Goal: Answer question/provide support: Share knowledge or assist other users

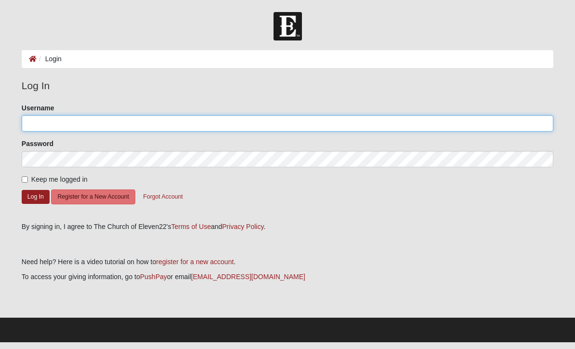
click at [437, 127] on input "Username" at bounding box center [288, 123] width 532 height 16
type input "Tlalex911"
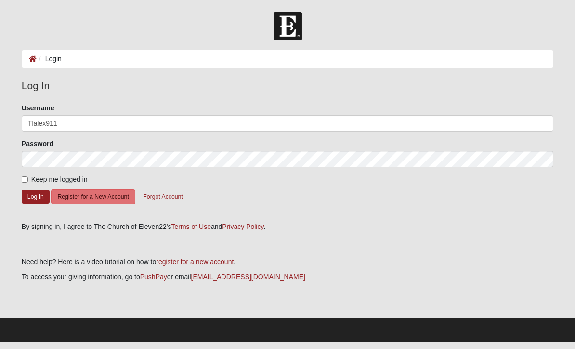
click at [35, 196] on button "Log In" at bounding box center [36, 197] width 28 height 14
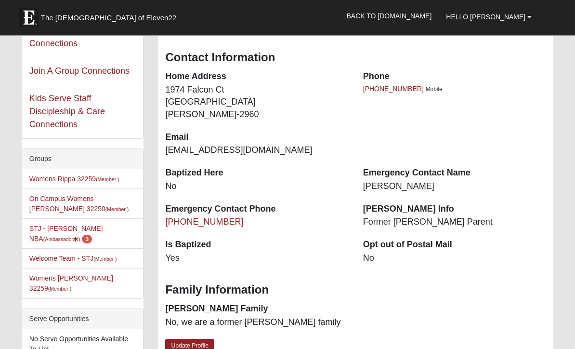
scroll to position [142, 0]
click at [91, 230] on link "STJ - [PERSON_NAME] NBA (Ambassador ) 3" at bounding box center [65, 234] width 73 height 18
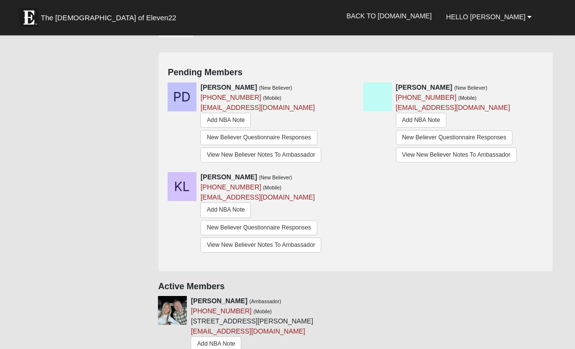
scroll to position [186, 0]
click at [432, 140] on link "New Believer Questionnaire Responses" at bounding box center [454, 137] width 117 height 15
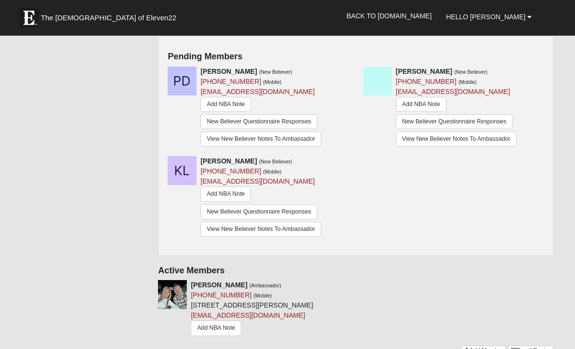
click at [274, 122] on link "New Believer Questionnaire Responses" at bounding box center [258, 121] width 117 height 15
click at [275, 211] on link "New Believer Questionnaire Responses" at bounding box center [258, 211] width 117 height 15
click at [236, 190] on link "Add NBA Note" at bounding box center [225, 193] width 51 height 15
click at [451, 119] on link "New Believer Questionnaire Responses" at bounding box center [454, 121] width 117 height 15
click at [425, 104] on link "Add NBA Note" at bounding box center [421, 104] width 51 height 15
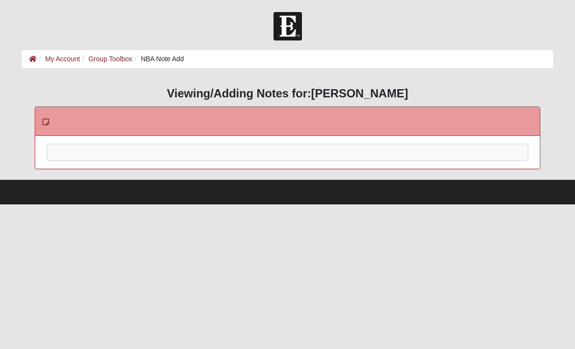
click at [348, 158] on div at bounding box center [287, 165] width 480 height 42
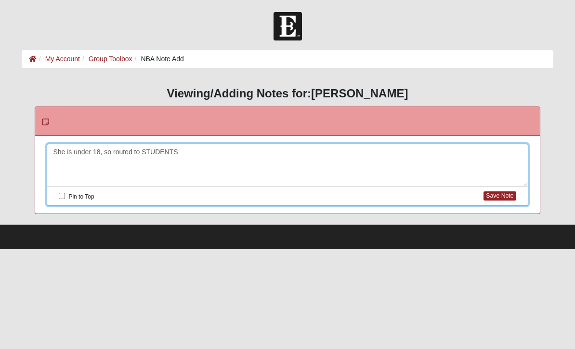
click at [496, 198] on button "Save Note" at bounding box center [500, 195] width 32 height 9
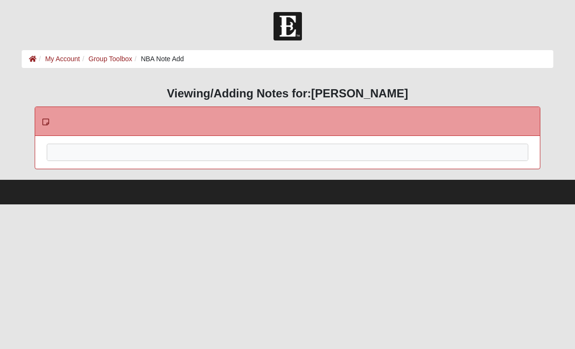
click at [366, 156] on div at bounding box center [287, 165] width 480 height 42
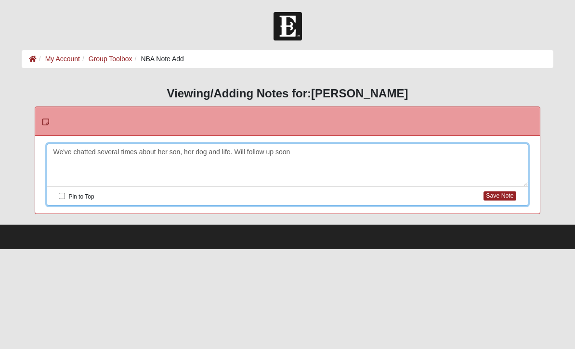
click at [505, 197] on button "Save Note" at bounding box center [500, 195] width 32 height 9
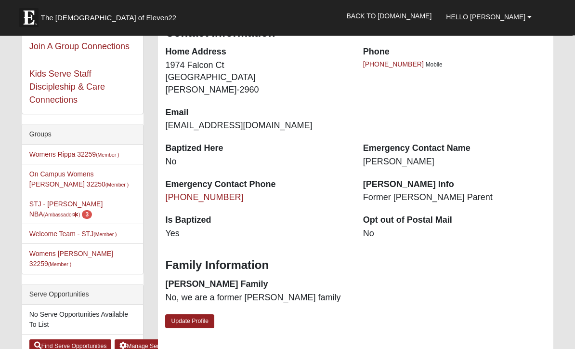
scroll to position [167, 0]
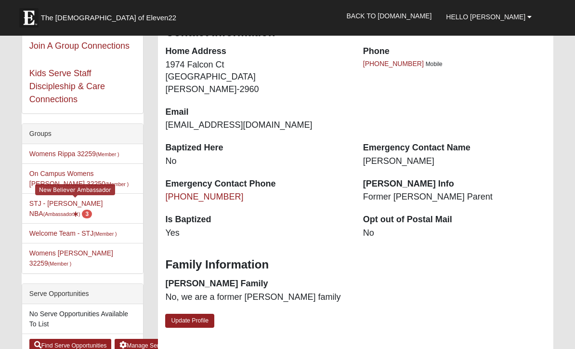
click at [79, 209] on link "STJ - Tabitha Alexander NBA (Ambassador ) 3" at bounding box center [65, 208] width 73 height 18
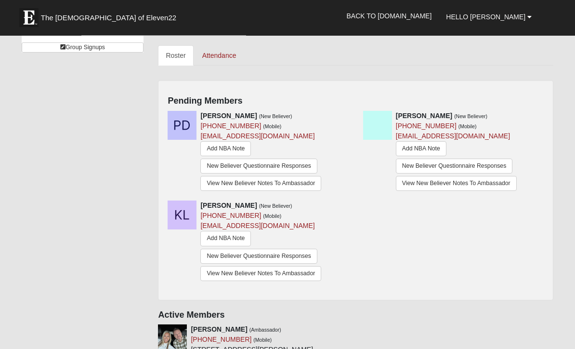
scroll to position [158, 0]
click at [238, 163] on link "New Believer Questionnaire Responses" at bounding box center [258, 166] width 117 height 15
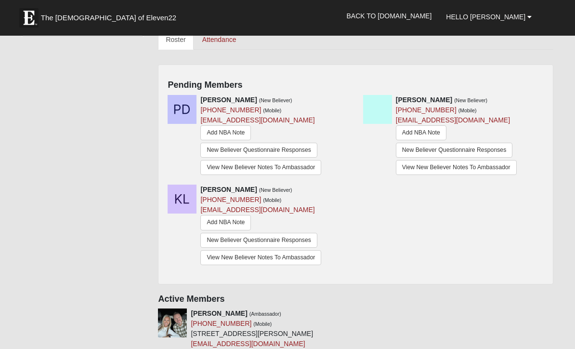
click at [483, 167] on link "View New Believer Notes To Ambassador" at bounding box center [456, 167] width 121 height 15
click at [283, 169] on link "View New Believer Notes To Ambassador" at bounding box center [260, 167] width 121 height 15
click at [267, 170] on link "View New Believer Notes To Ambassador" at bounding box center [260, 167] width 121 height 15
click at [259, 145] on link "New Believer Questionnaire Responses" at bounding box center [258, 150] width 117 height 15
click at [226, 131] on link "Add NBA Note" at bounding box center [225, 132] width 51 height 15
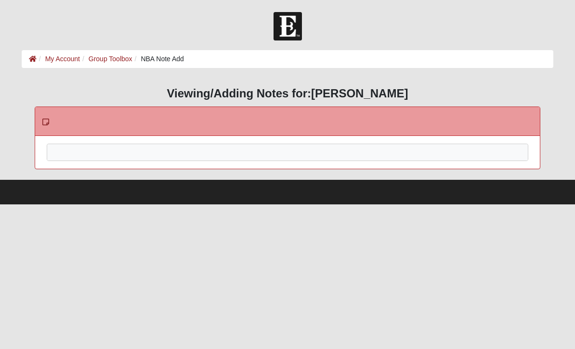
click at [337, 152] on div at bounding box center [287, 165] width 480 height 42
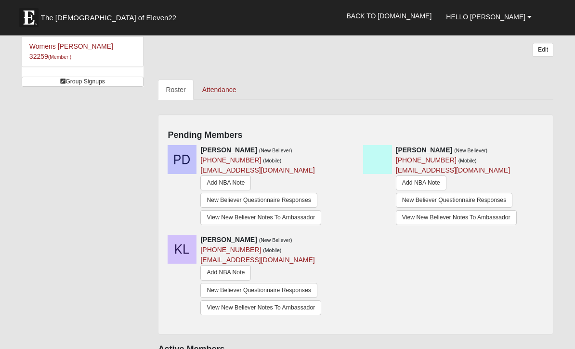
scroll to position [123, 0]
click at [442, 200] on link "New Believer Questionnaire Responses" at bounding box center [454, 200] width 117 height 15
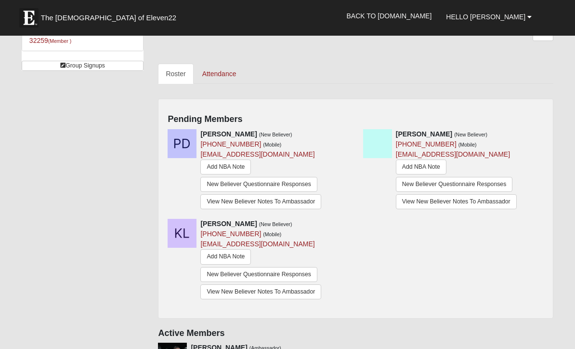
click at [427, 166] on link "Add NBA Note" at bounding box center [421, 166] width 51 height 15
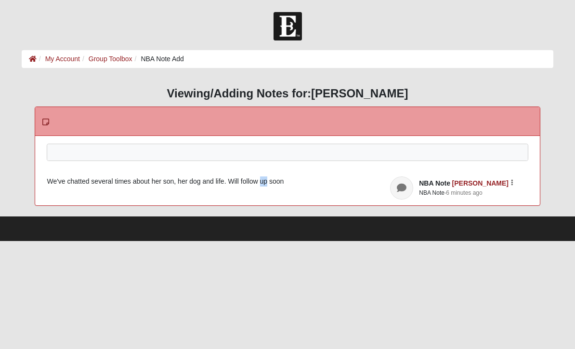
click at [77, 146] on div at bounding box center [287, 165] width 480 height 42
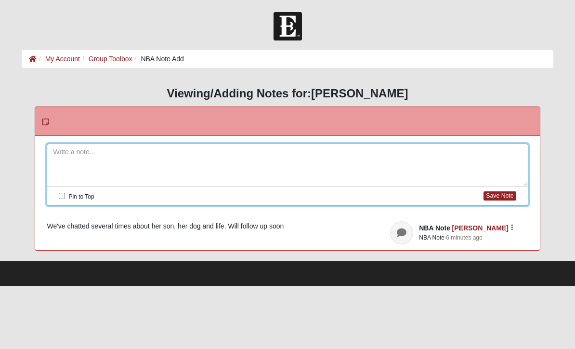
click at [46, 119] on icon at bounding box center [45, 122] width 7 height 8
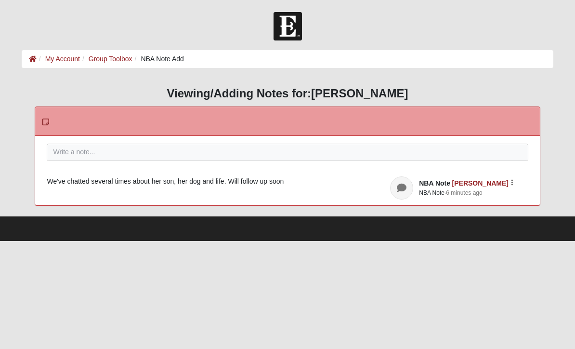
click at [511, 182] on button "button" at bounding box center [512, 181] width 3 height 7
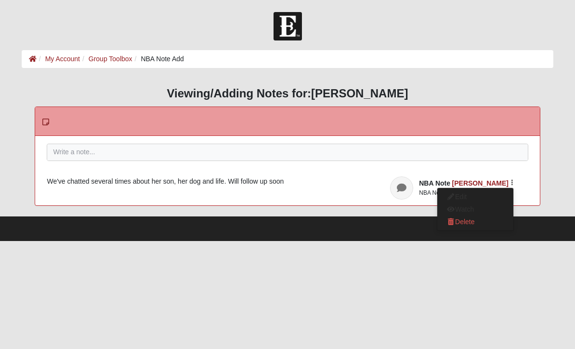
click at [475, 222] on button "Delete" at bounding box center [475, 221] width 76 height 13
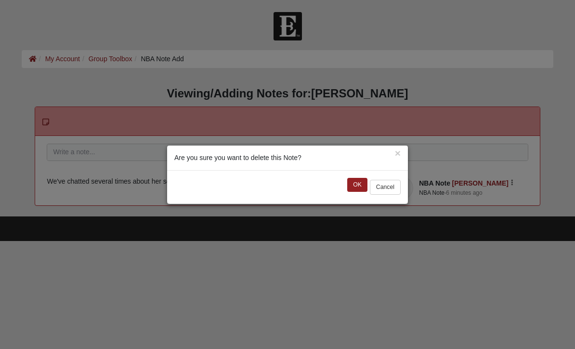
click at [354, 181] on button "OK" at bounding box center [357, 185] width 20 height 14
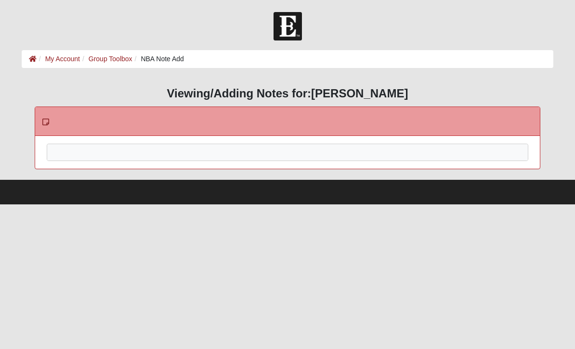
click at [320, 152] on div at bounding box center [287, 165] width 480 height 42
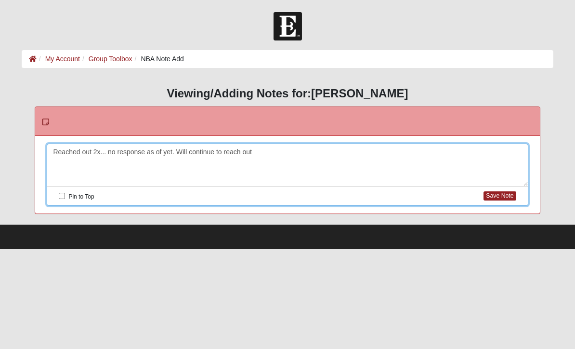
click at [505, 199] on button "Save Note" at bounding box center [500, 195] width 32 height 9
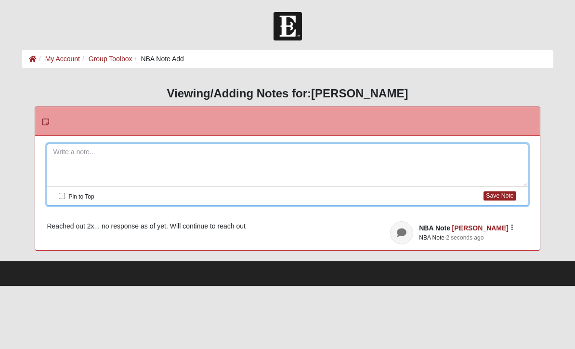
click at [111, 61] on link "Group Toolbox" at bounding box center [111, 59] width 44 height 8
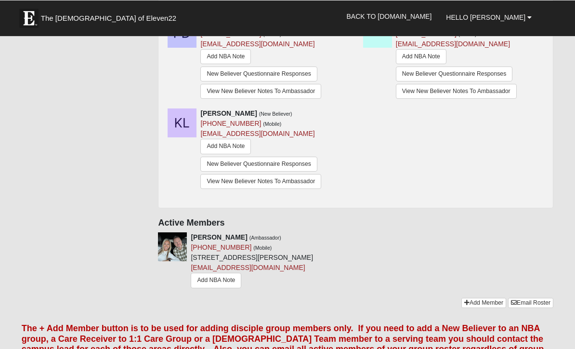
scroll to position [185, 0]
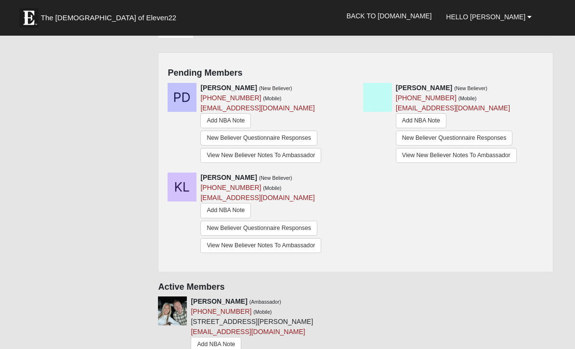
click at [290, 138] on link "New Believer Questionnaire Responses" at bounding box center [258, 138] width 117 height 15
click at [228, 118] on link "Add NBA Note" at bounding box center [225, 120] width 51 height 15
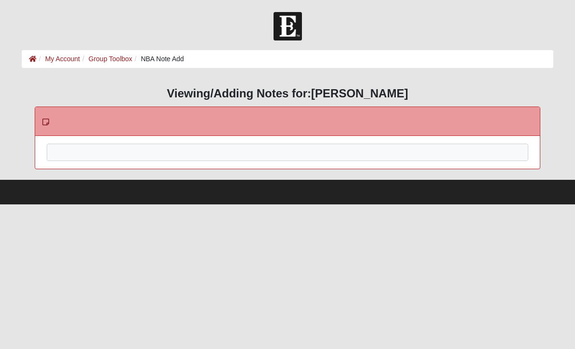
click at [286, 152] on div at bounding box center [287, 165] width 480 height 42
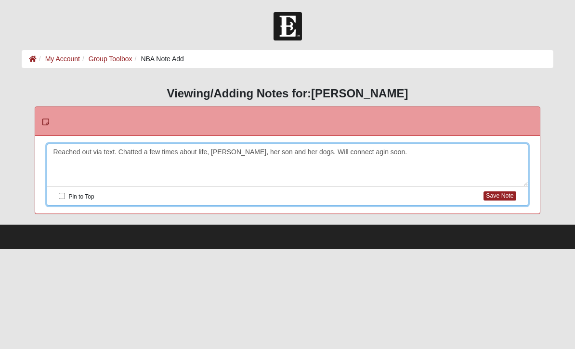
click at [498, 199] on button "Save Note" at bounding box center [500, 195] width 32 height 9
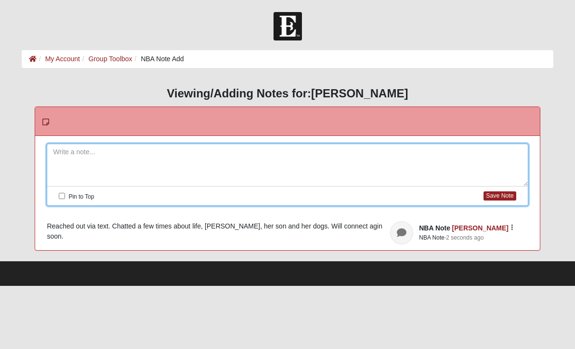
click at [106, 58] on link "Group Toolbox" at bounding box center [111, 59] width 44 height 8
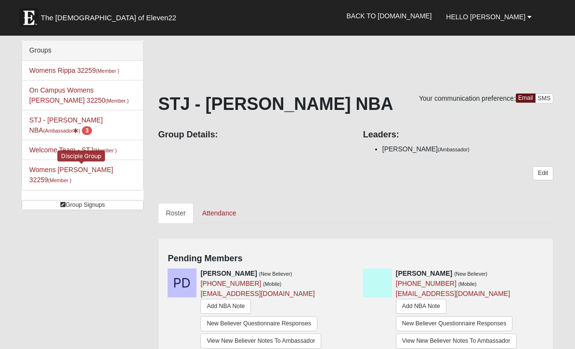
click at [86, 169] on link "Womens [PERSON_NAME] 32259 (Member )" at bounding box center [71, 175] width 84 height 18
click at [112, 173] on link "Womens Willingham 32259 (Member )" at bounding box center [71, 175] width 84 height 18
click at [106, 172] on link "Womens Willingham 32259 (Member )" at bounding box center [71, 175] width 84 height 18
click at [71, 177] on small "(Member )" at bounding box center [59, 180] width 23 height 6
